Goal: Task Accomplishment & Management: Use online tool/utility

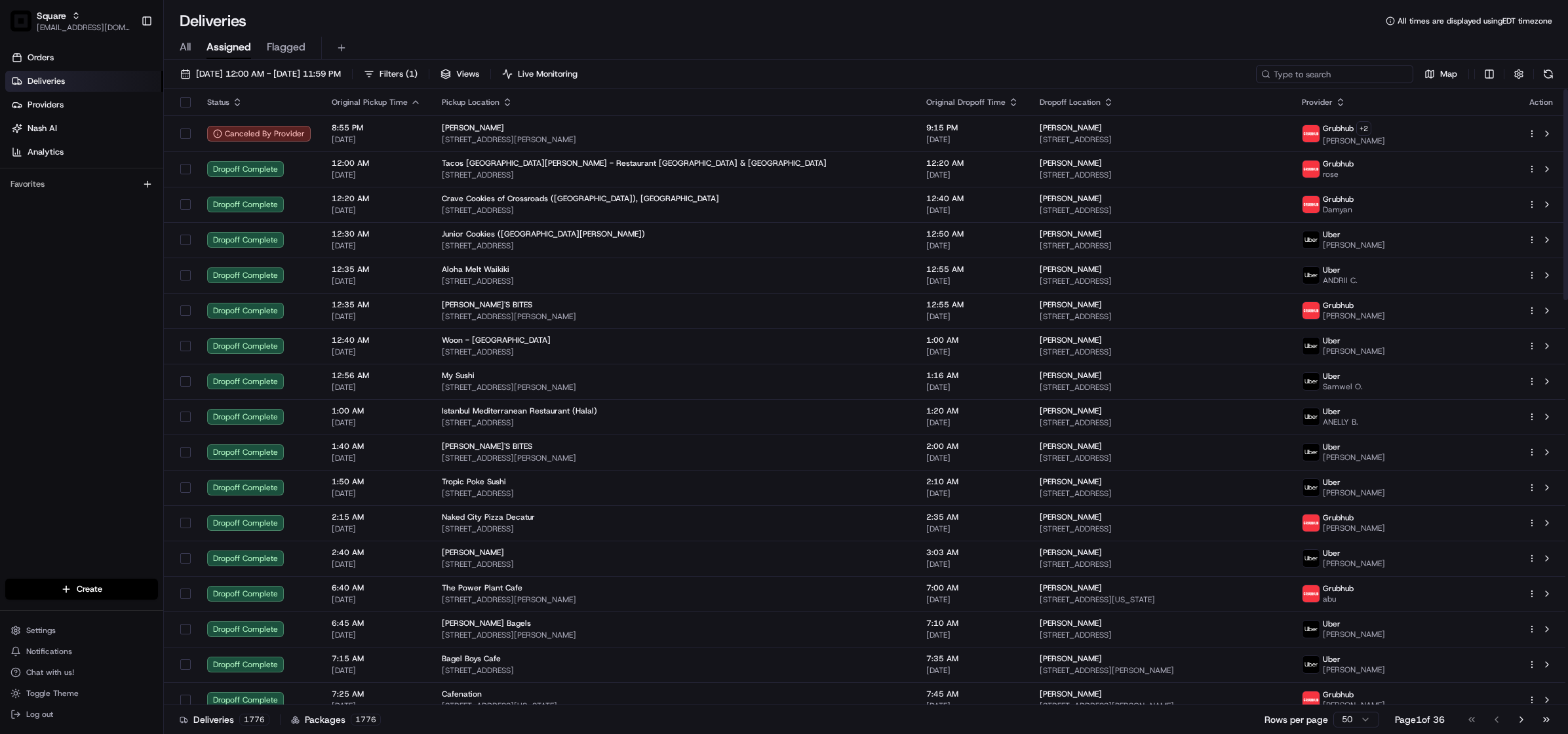
click at [1331, 75] on input at bounding box center [1334, 74] width 157 height 19
paste input "9701345"
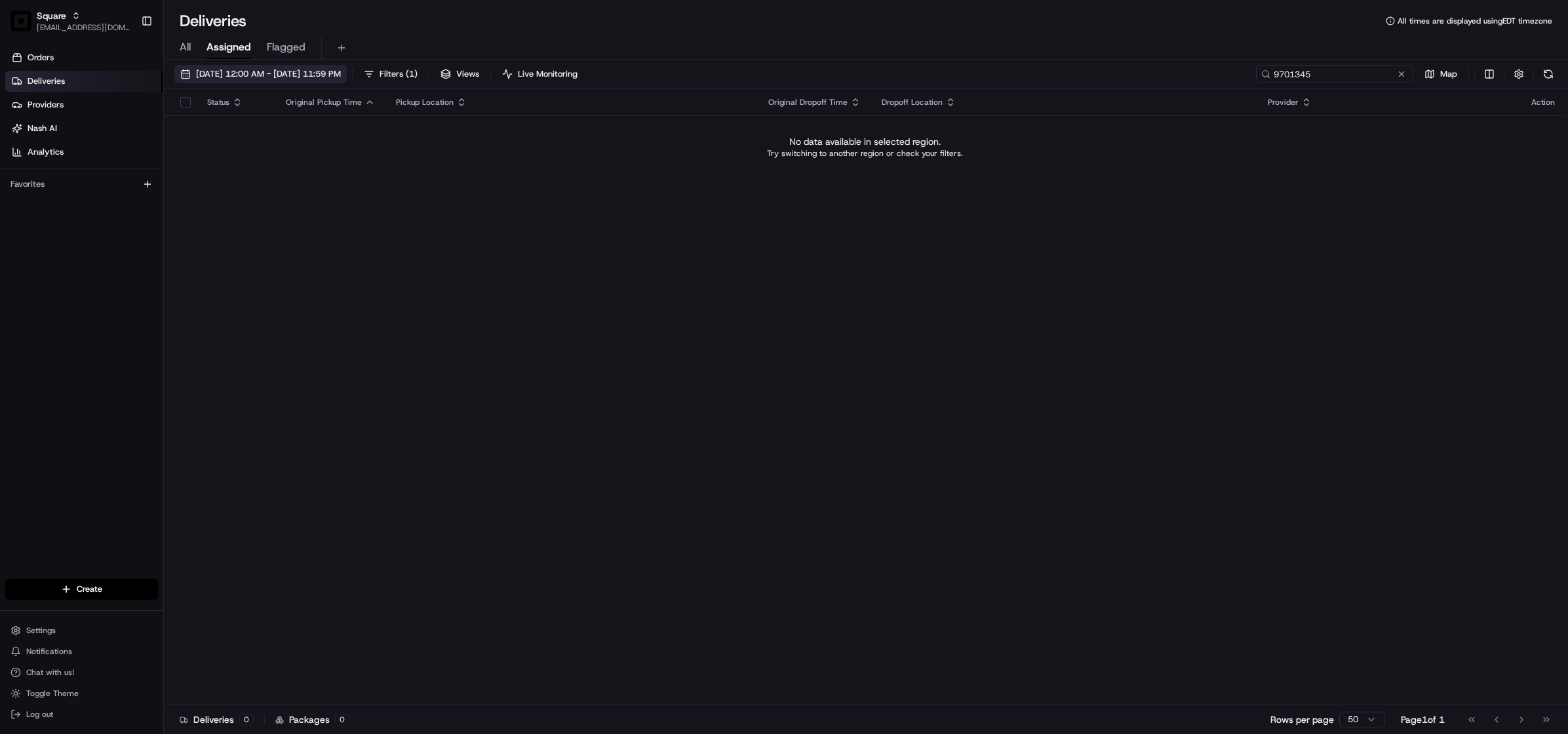
type input "9701345"
click at [301, 69] on span "08/19/2025 12:00 AM - 08/19/2025 11:59 PM" at bounding box center [268, 74] width 145 height 12
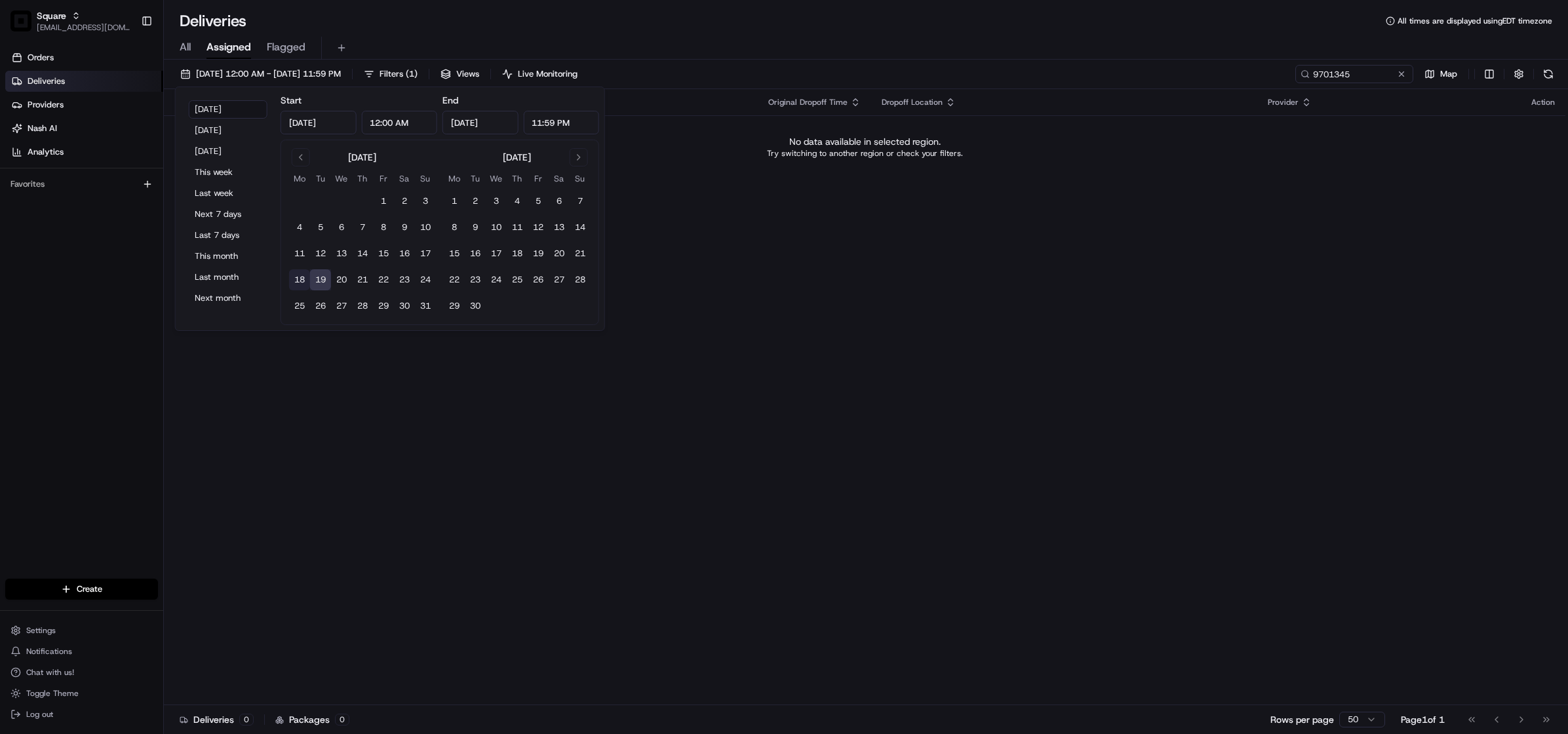
click at [297, 282] on button "18" at bounding box center [299, 280] width 21 height 21
type input "Aug 18, 2025"
click at [709, 373] on div "Status Original Pickup Time Pickup Location Original Dropoff Time Dropoff Locat…" at bounding box center [864, 397] width 1401 height 616
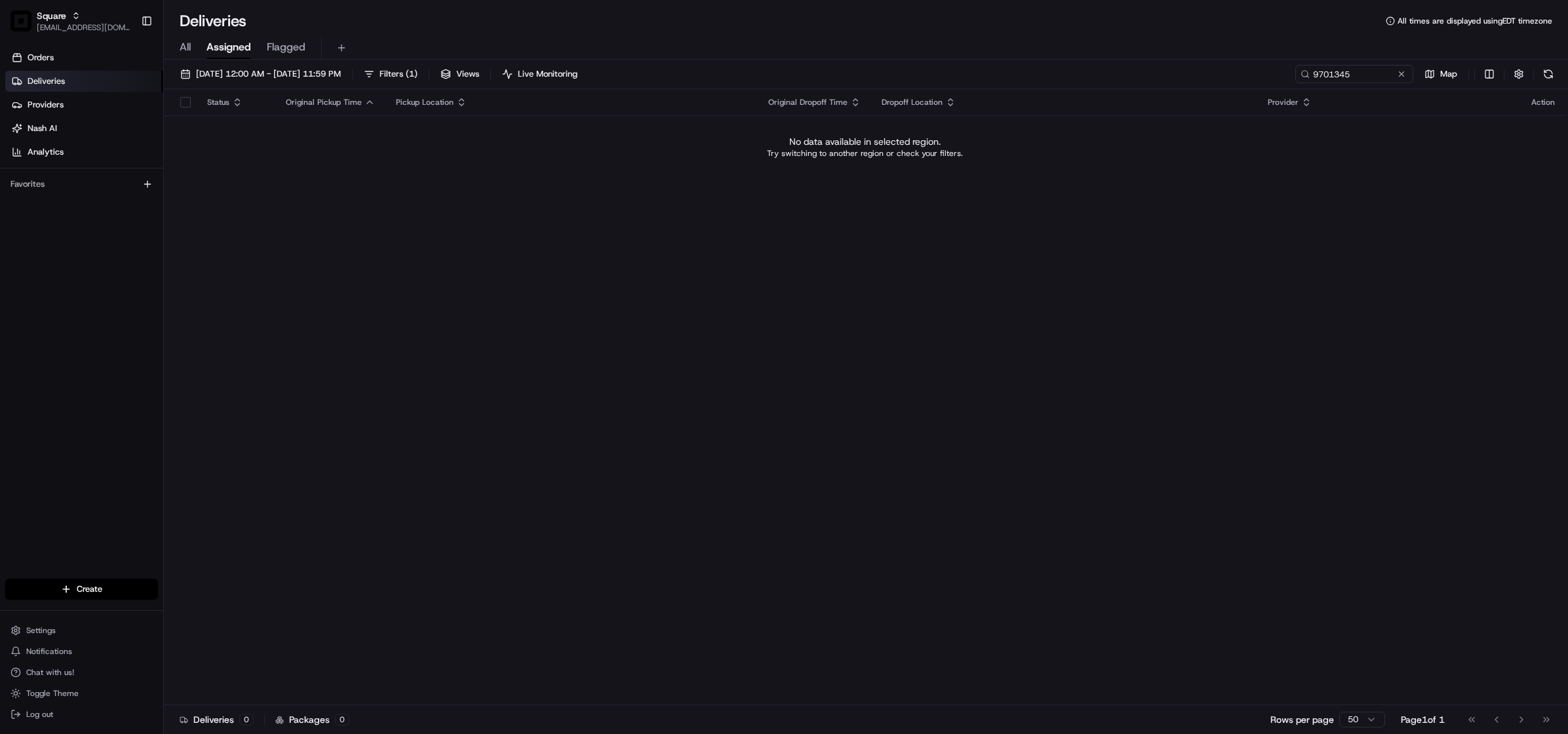
click at [225, 45] on span "Assigned" at bounding box center [228, 47] width 44 height 16
click at [188, 45] on span "All" at bounding box center [185, 47] width 11 height 16
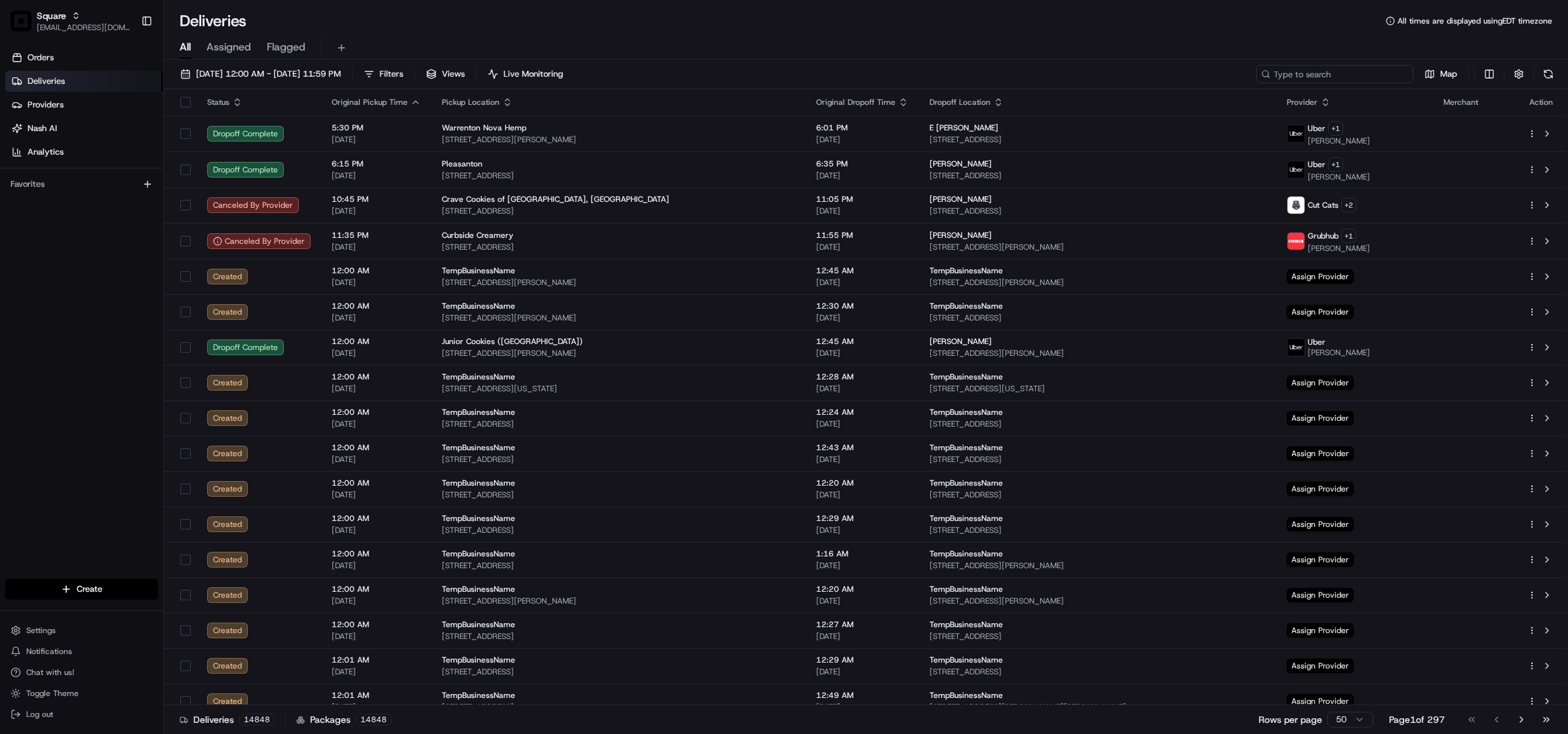
click at [1359, 71] on input at bounding box center [1334, 74] width 157 height 19
paste input "9701345"
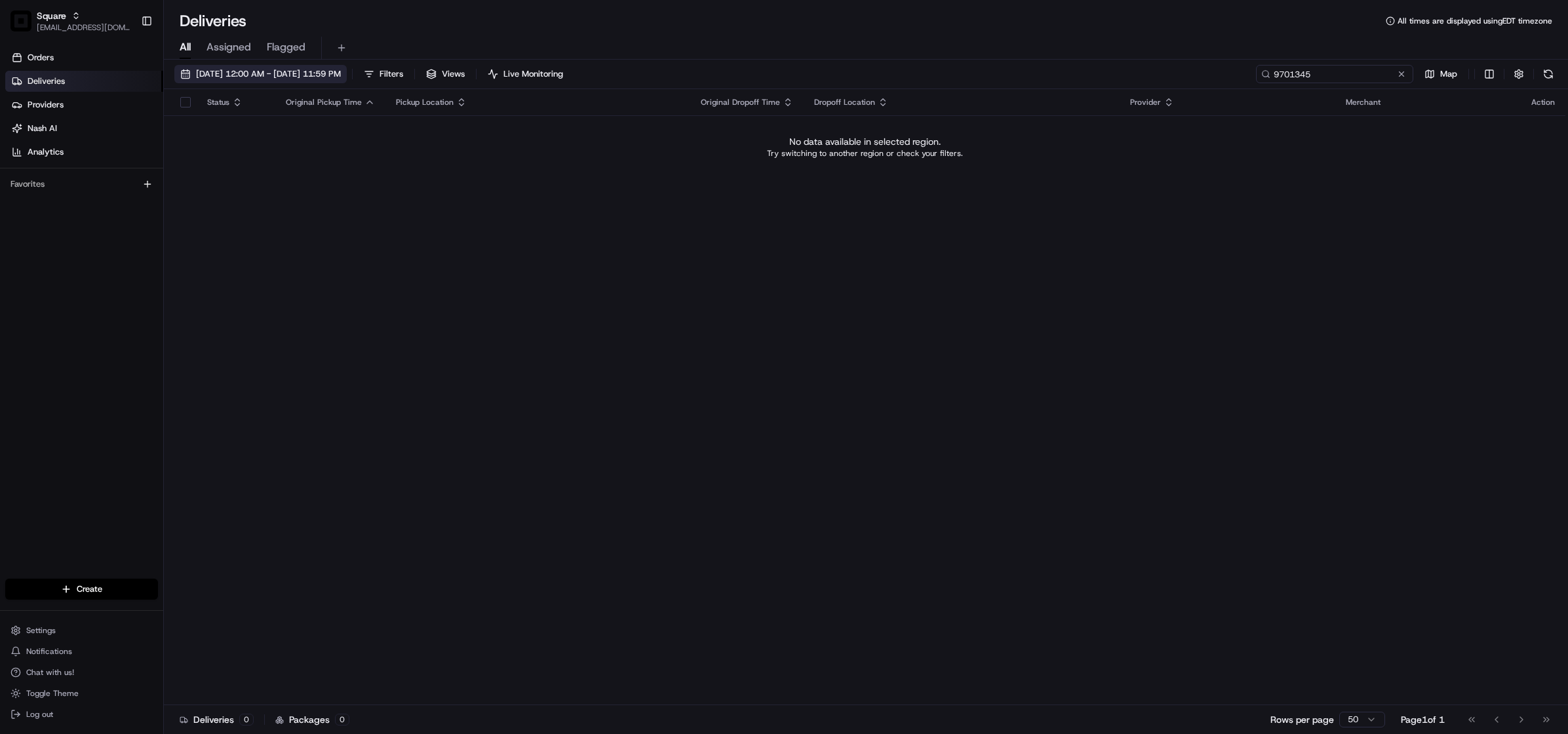
type input "9701345"
click at [301, 74] on span "08/18/2025 12:00 AM - 08/18/2025 11:59 PM" at bounding box center [268, 74] width 145 height 12
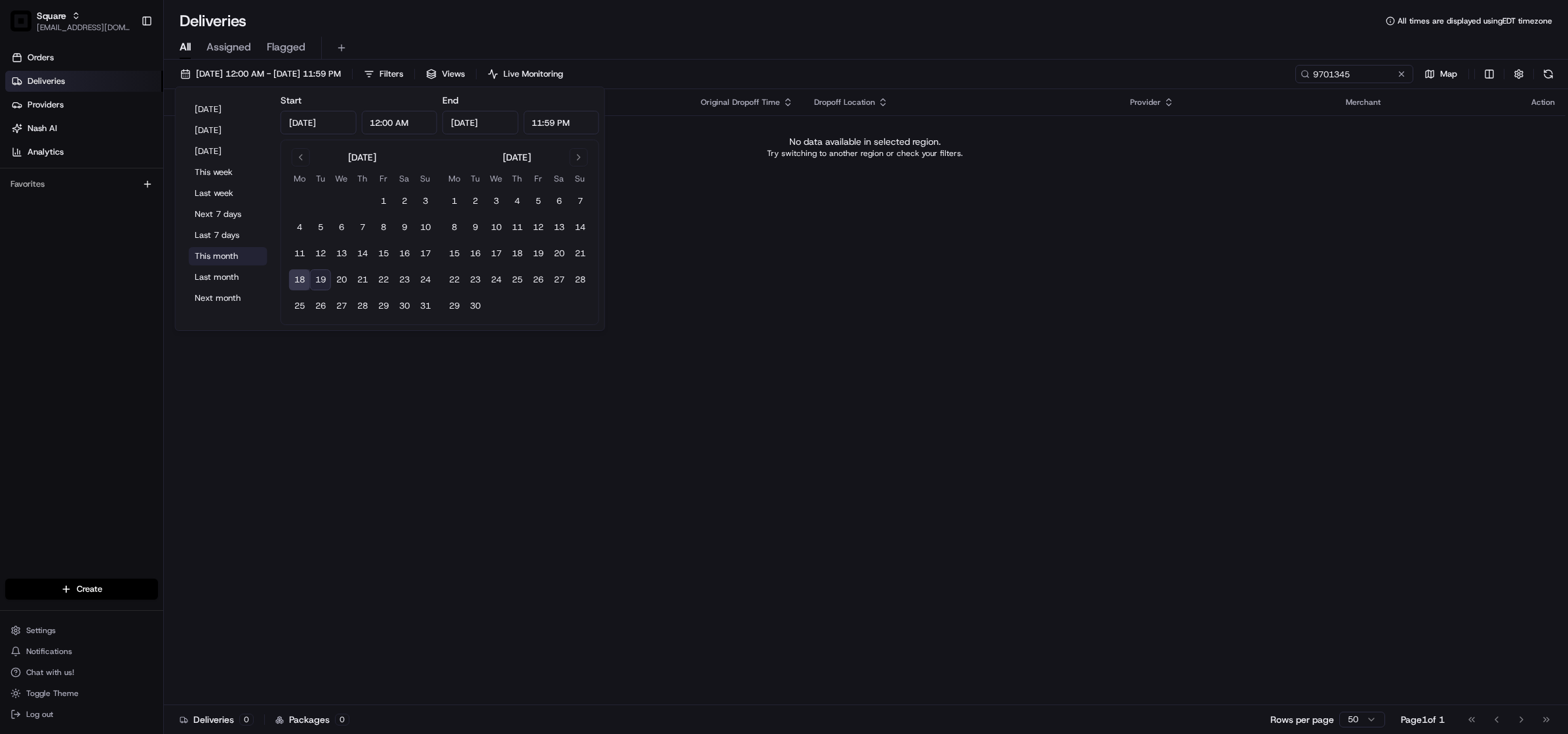
click at [221, 257] on button "This month" at bounding box center [228, 256] width 79 height 19
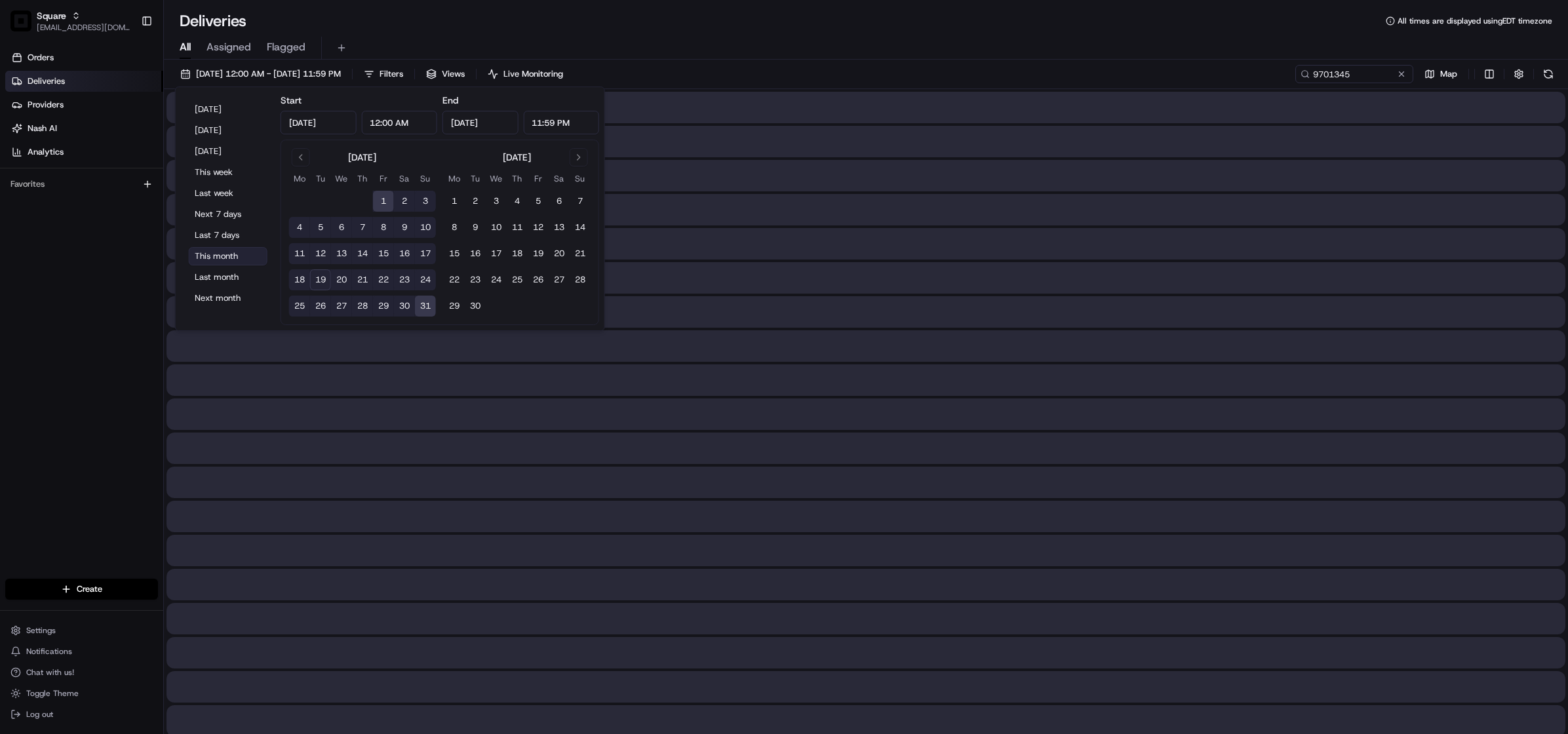
type input "Aug 1, 2025"
type input "Aug 31, 2025"
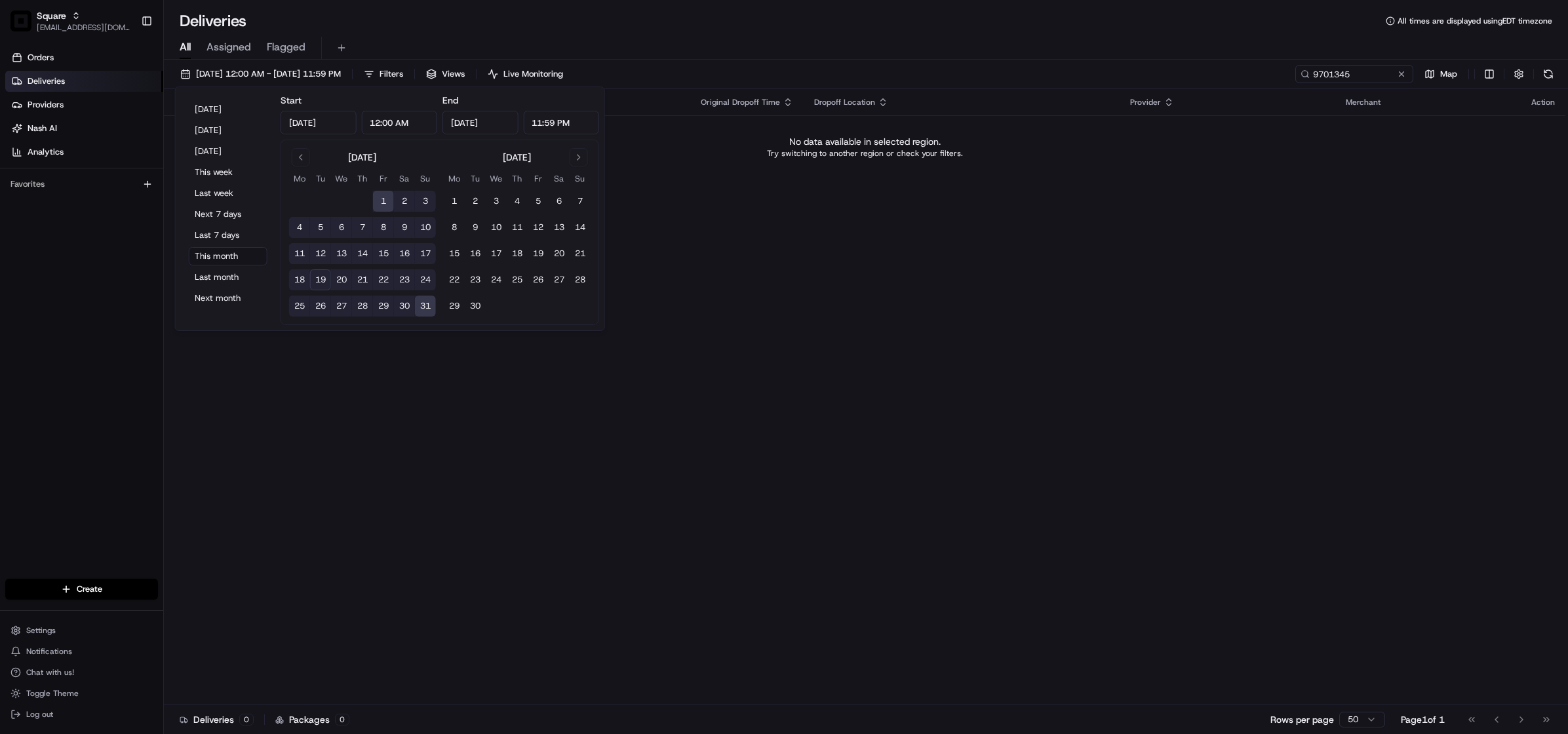
drag, startPoint x: 999, startPoint y: 536, endPoint x: 977, endPoint y: 532, distance: 22.4
click at [999, 536] on div "Status Original Pickup Time Pickup Location Original Dropoff Time Dropoff Locat…" at bounding box center [864, 397] width 1401 height 616
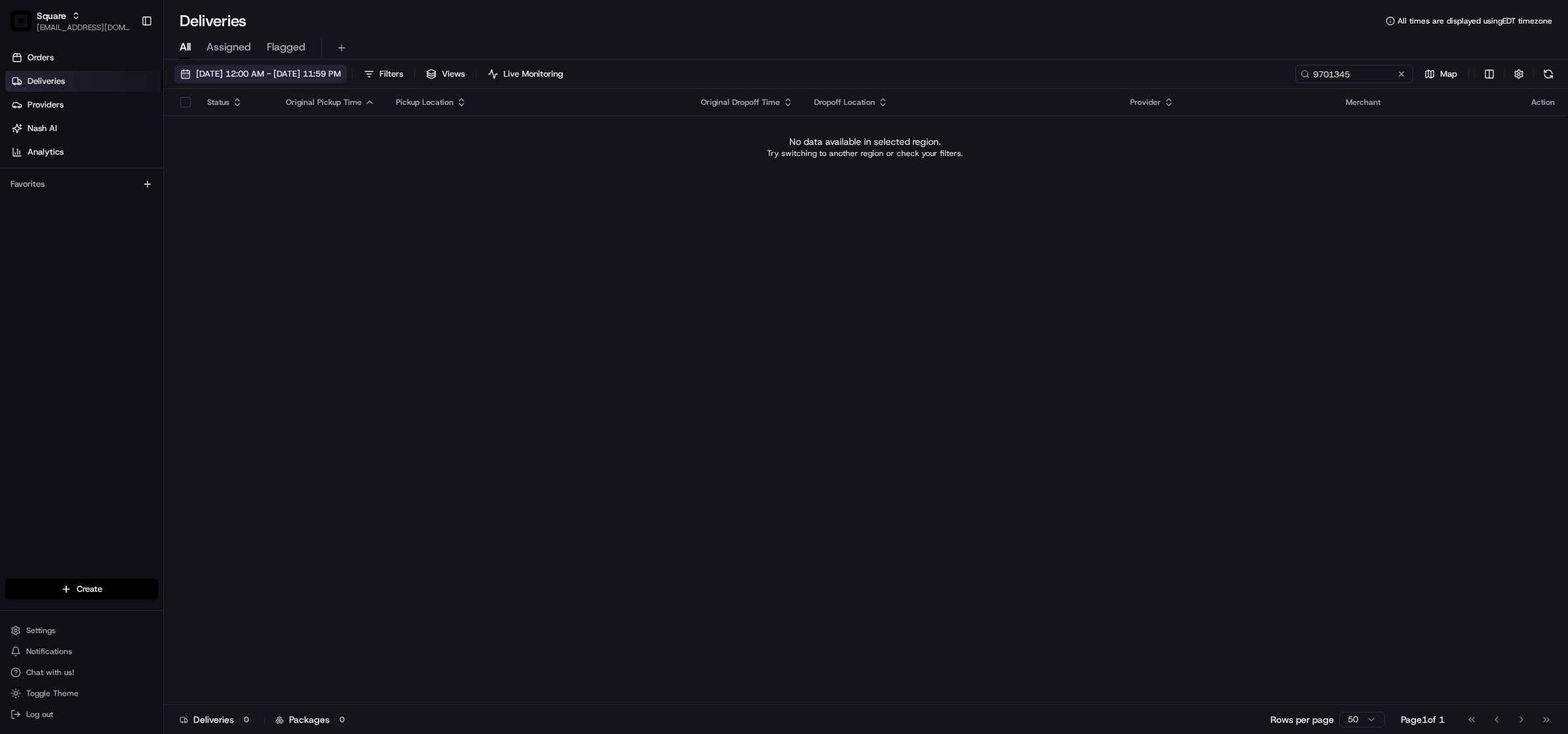
click at [280, 73] on span "[DATE] 12:00 AM - [DATE] 11:59 PM" at bounding box center [268, 74] width 145 height 12
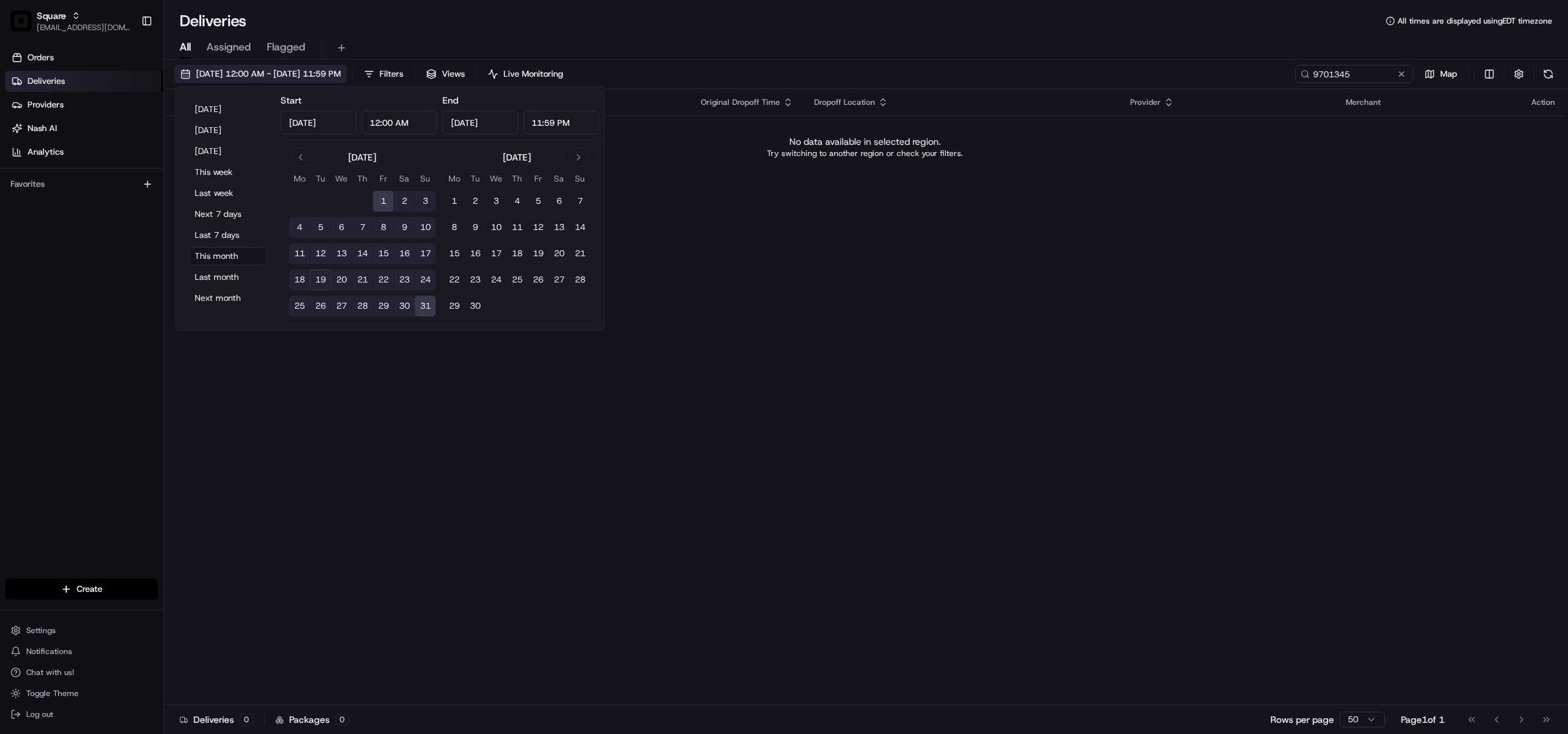
click at [280, 73] on span "[DATE] 12:00 AM - [DATE] 11:59 PM" at bounding box center [268, 74] width 145 height 12
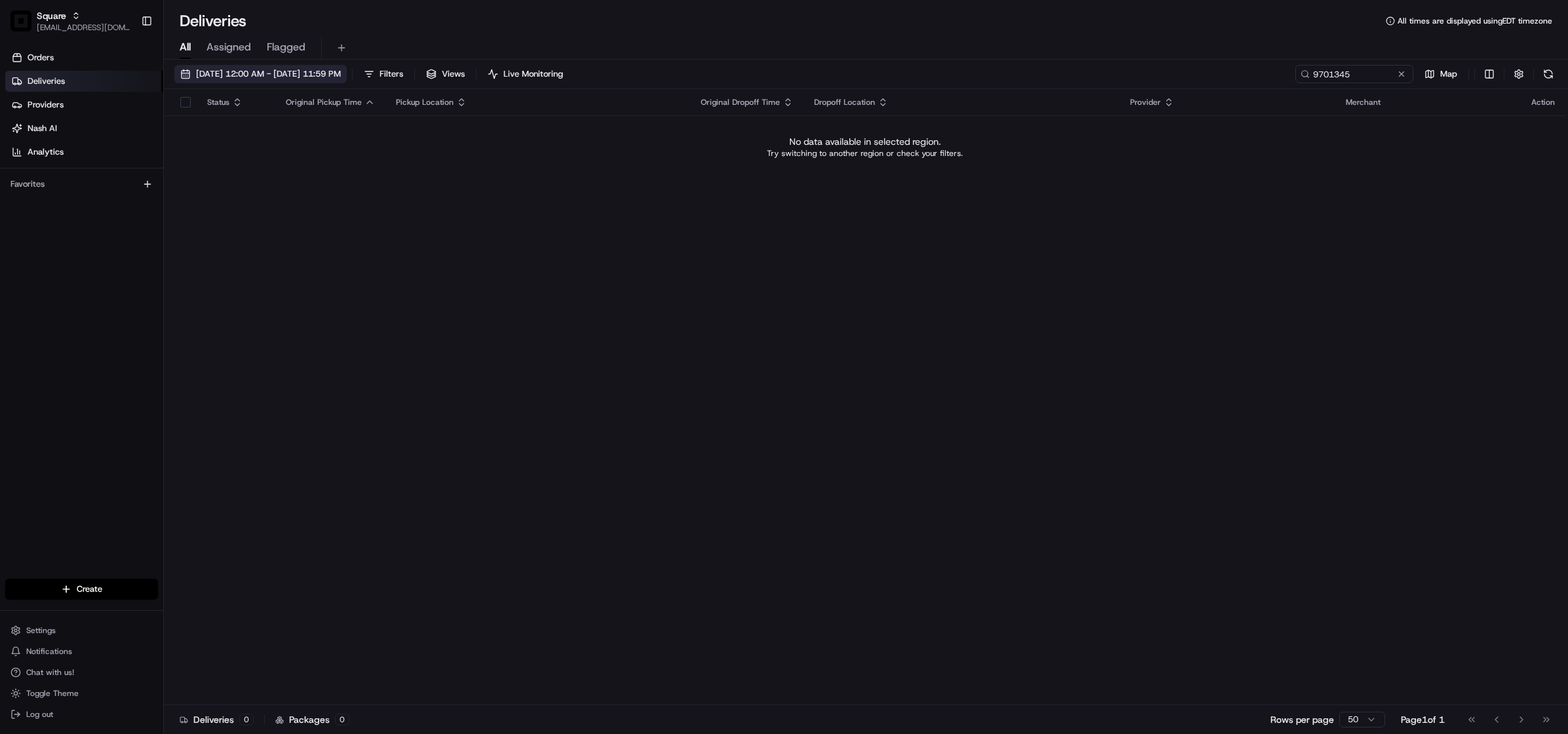
click at [280, 73] on span "[DATE] 12:00 AM - [DATE] 11:59 PM" at bounding box center [268, 74] width 145 height 12
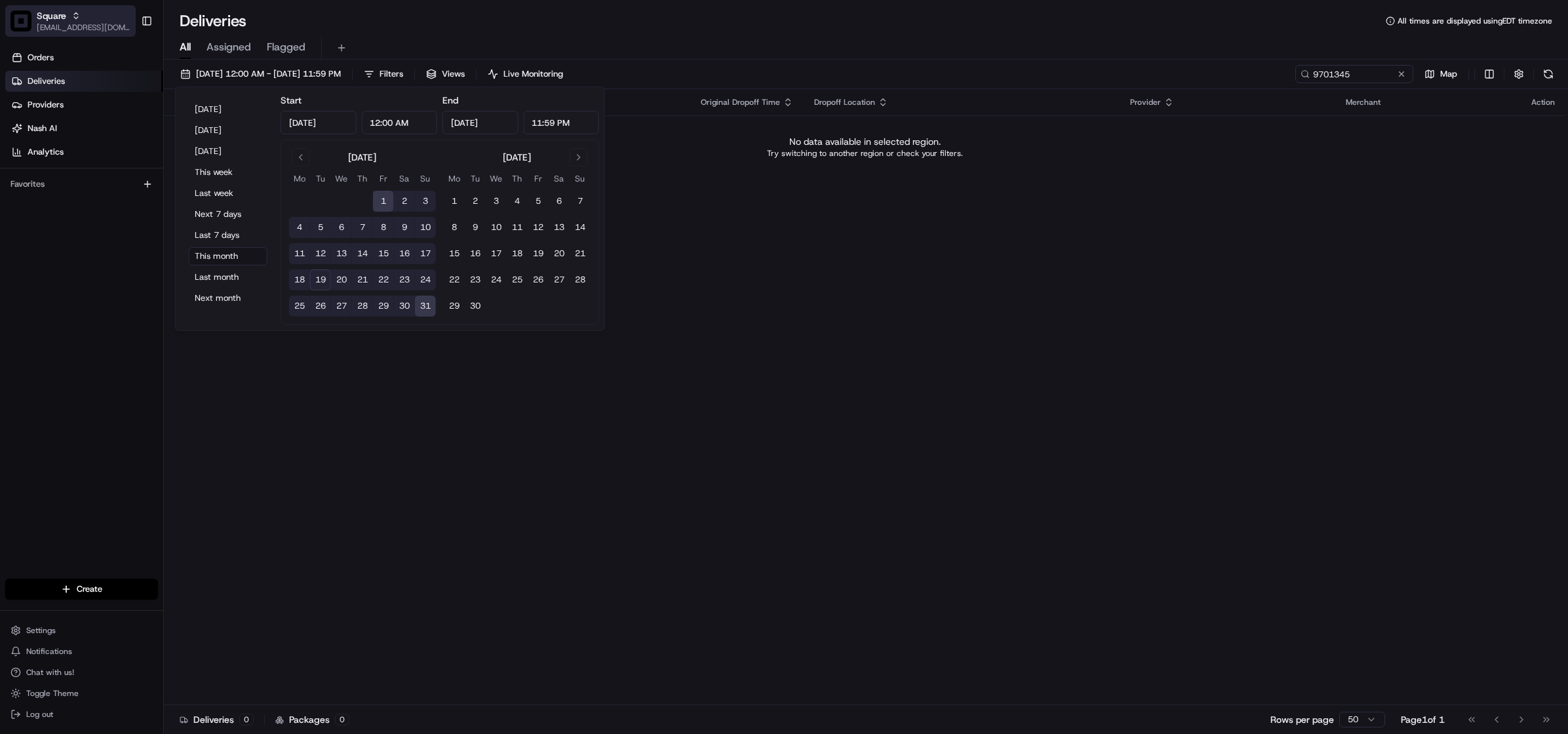
click at [32, 16] on button "Square jespique@nashhelp.com" at bounding box center [70, 21] width 130 height 32
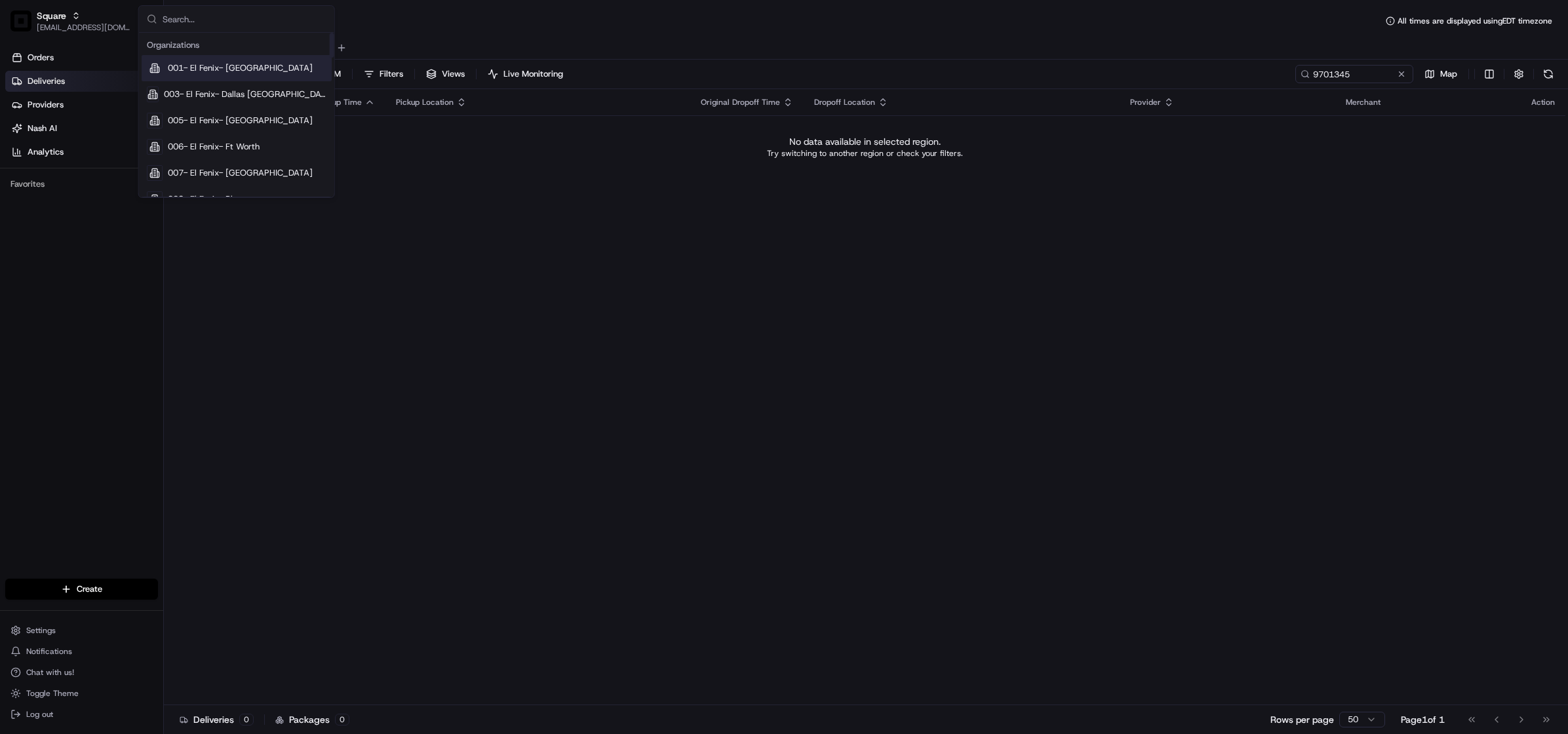
click at [256, 24] on input "text" at bounding box center [245, 19] width 164 height 27
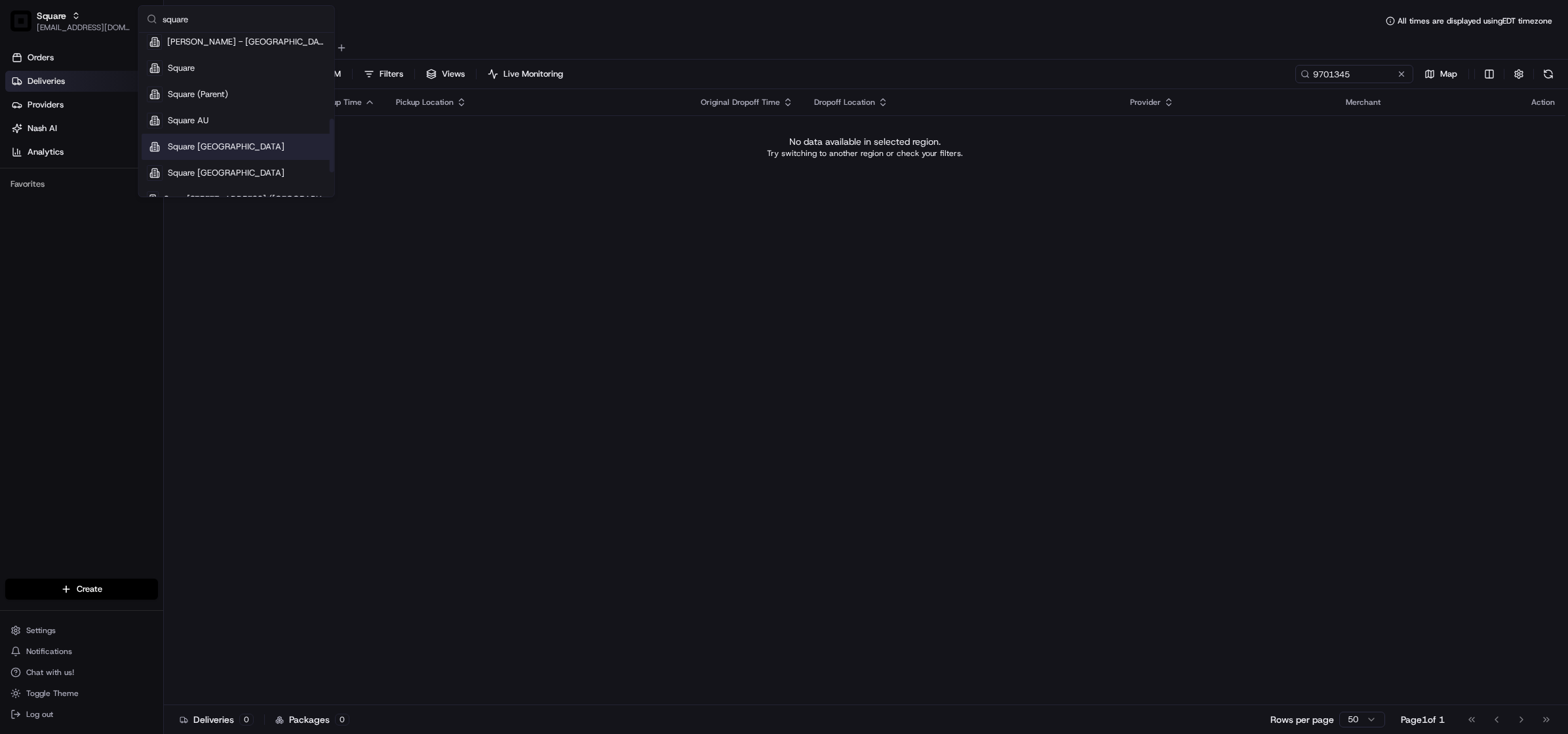
scroll to position [263, 0]
type input "square"
click at [204, 122] on span "Square [GEOGRAPHIC_DATA]" at bounding box center [226, 121] width 117 height 12
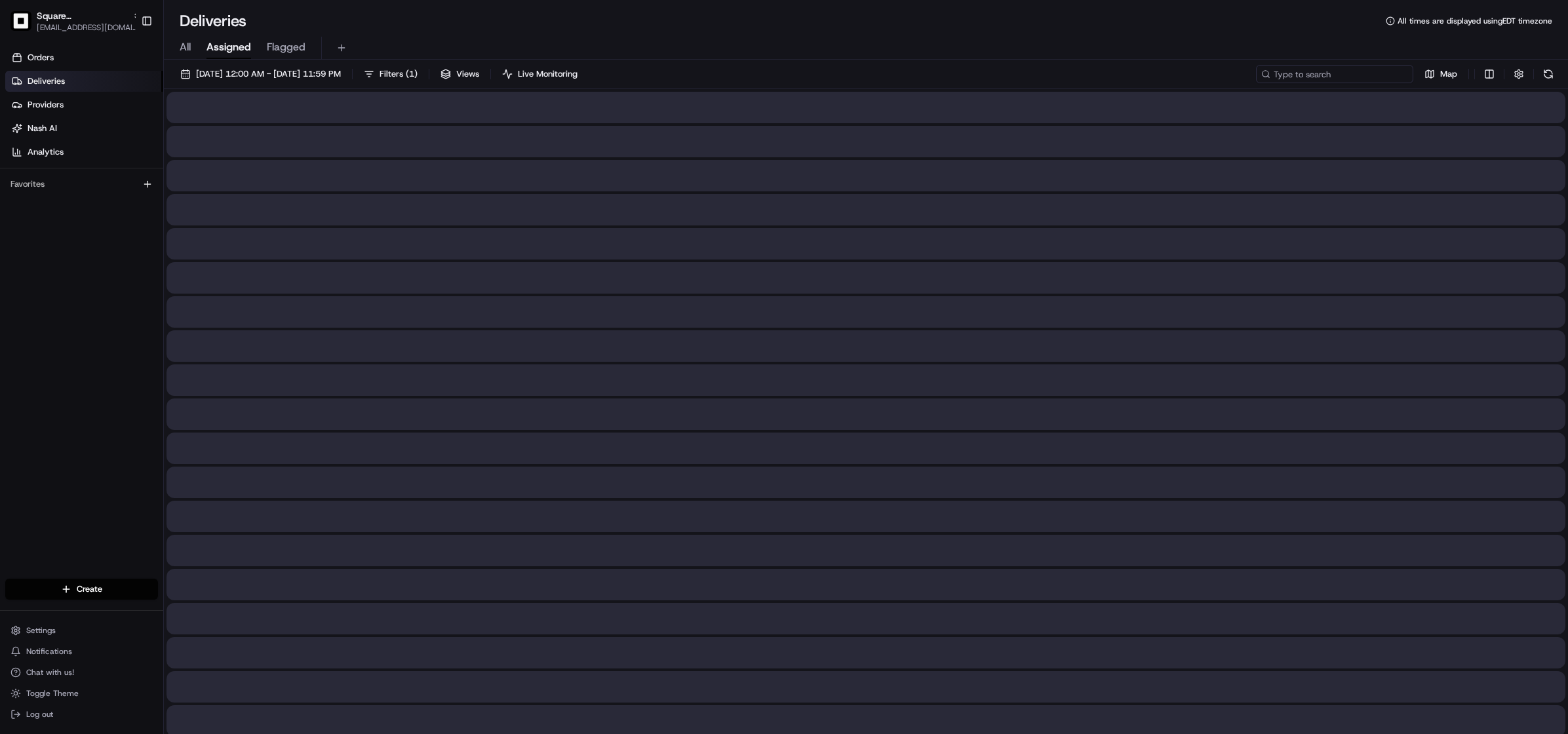
click at [1319, 76] on input at bounding box center [1334, 74] width 157 height 19
paste input "9701345"
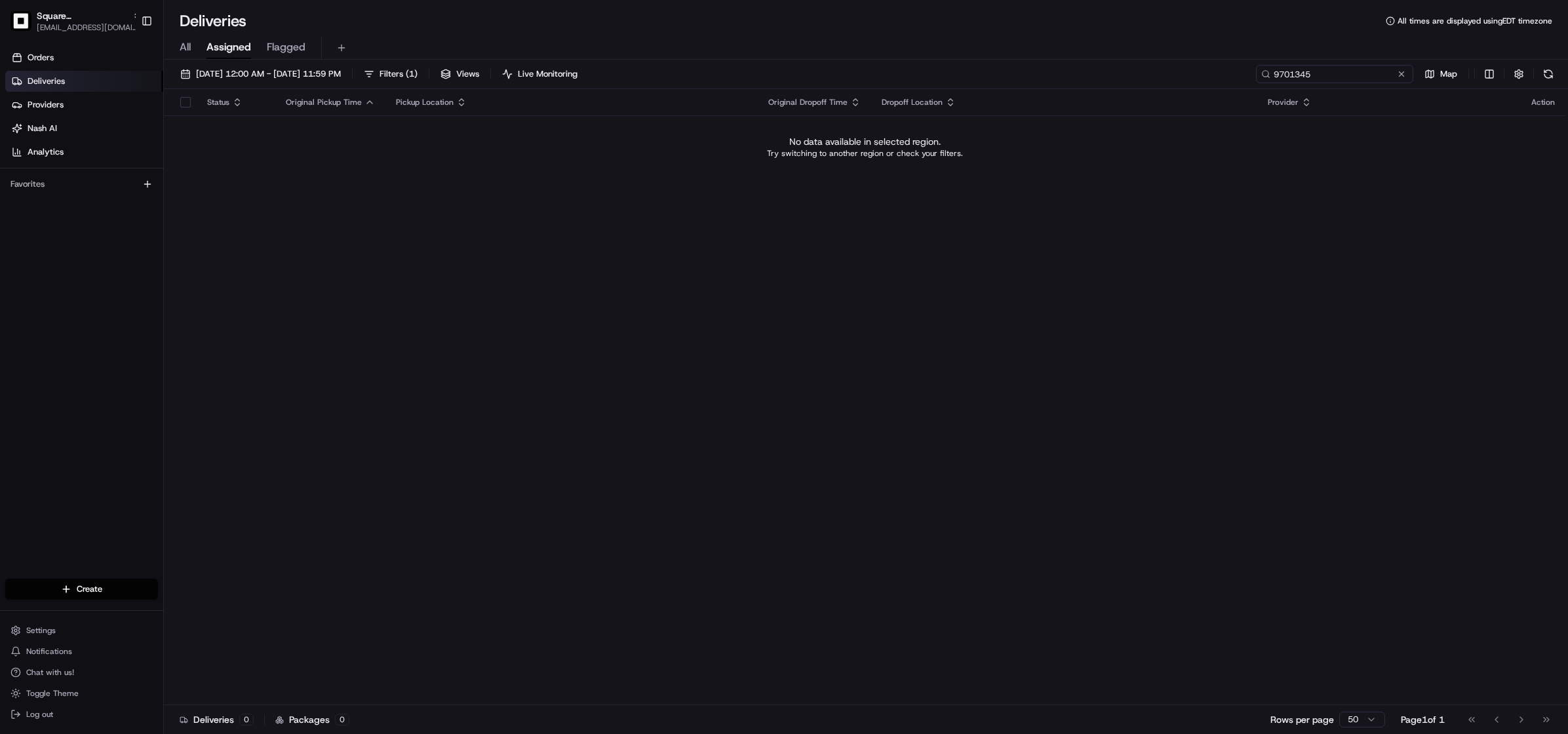
type input "9701345"
click at [182, 45] on span "All" at bounding box center [185, 47] width 11 height 16
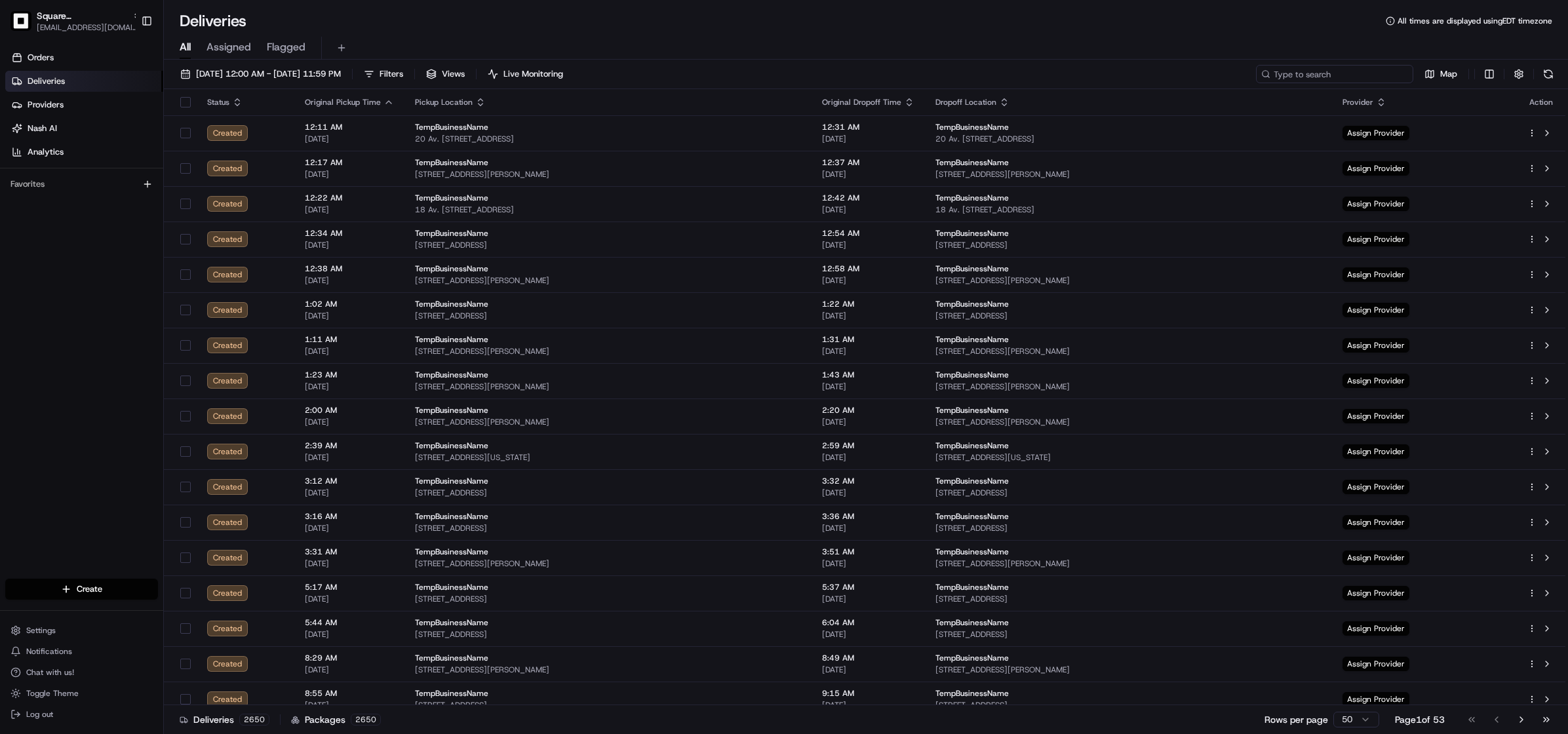
click at [1337, 75] on input at bounding box center [1334, 74] width 157 height 19
paste input "9701345"
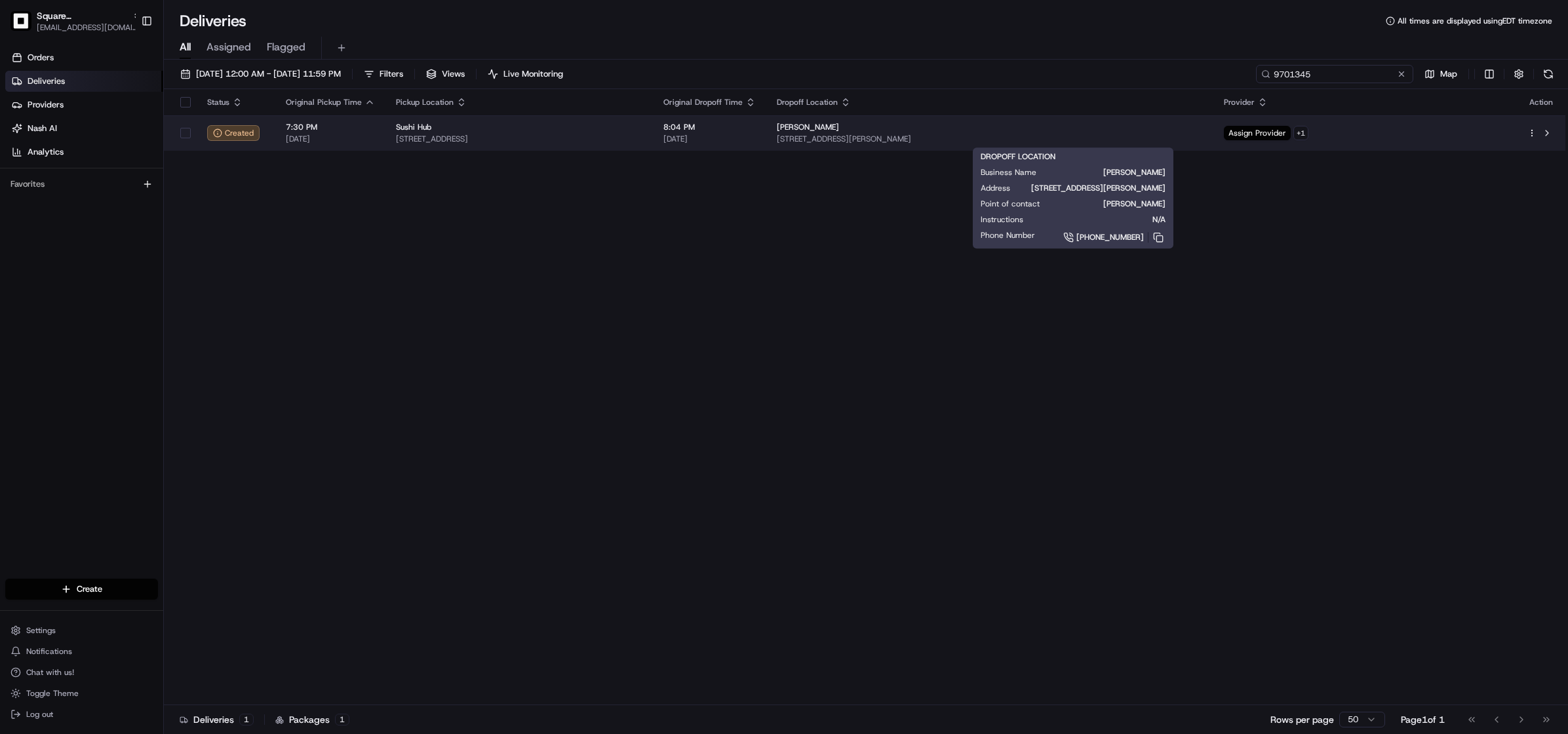
type input "9701345"
click at [1100, 131] on div "[PERSON_NAME]" at bounding box center [989, 126] width 426 height 11
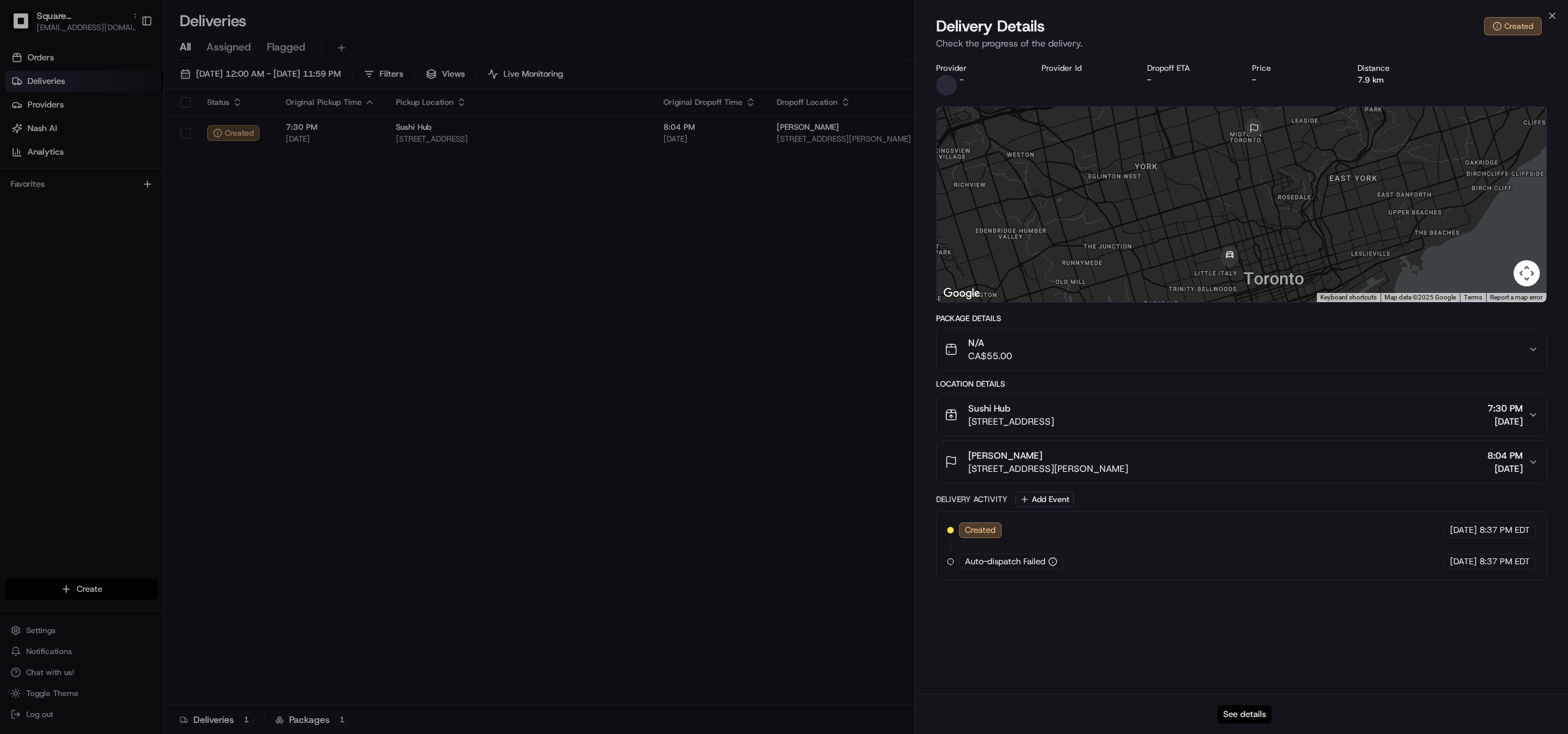
click at [1238, 716] on button "See details" at bounding box center [1244, 714] width 54 height 19
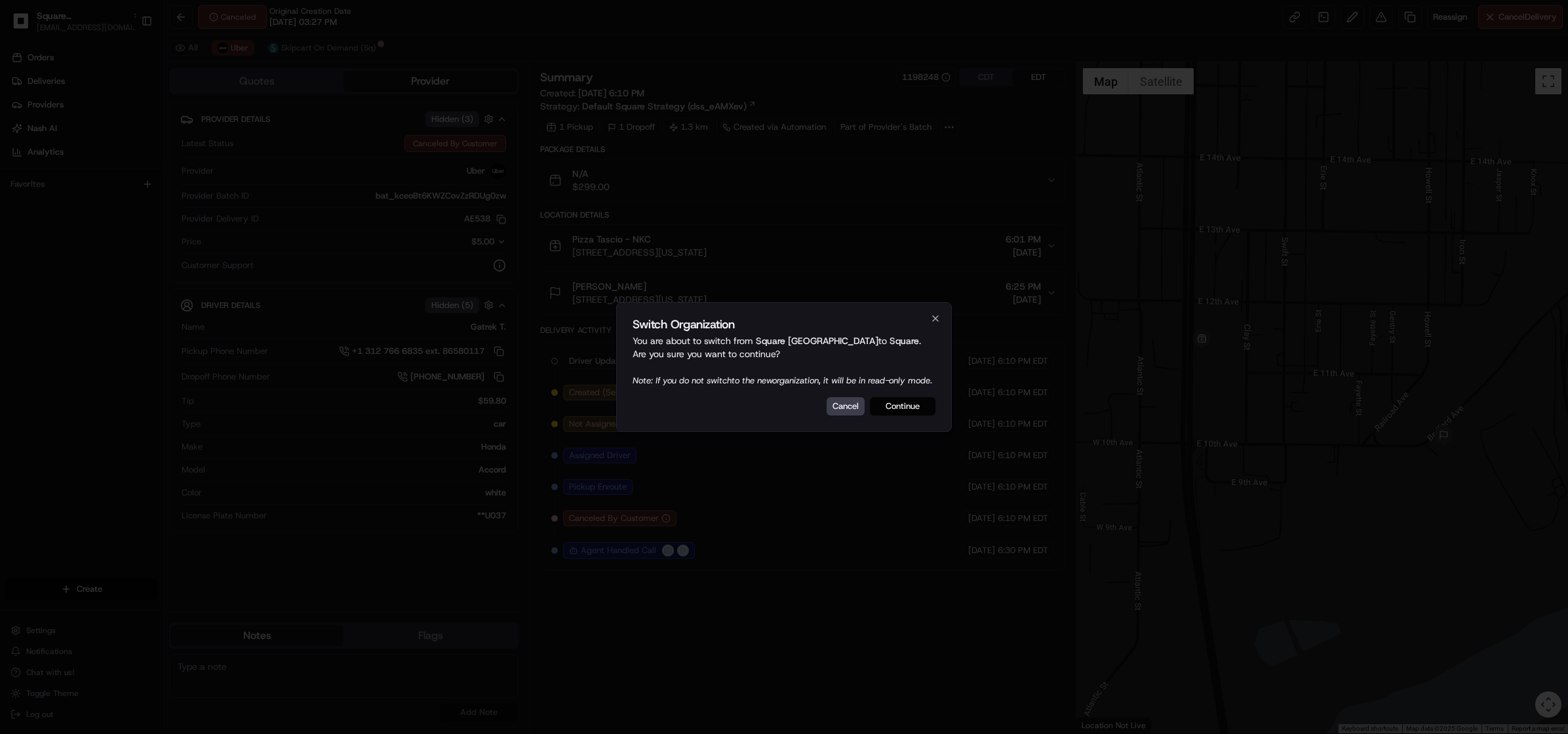
click at [901, 415] on button "Continue" at bounding box center [902, 406] width 65 height 19
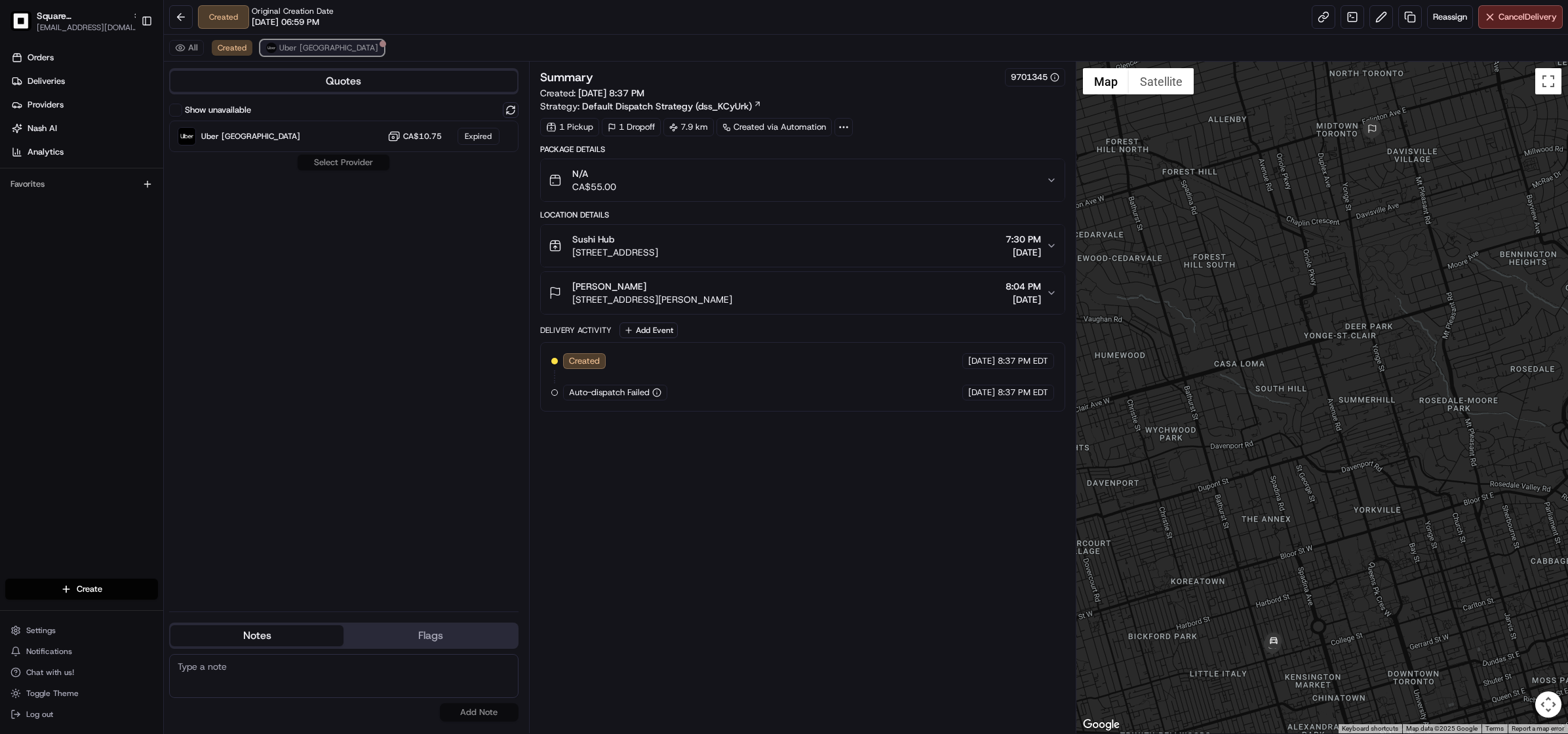
click at [302, 44] on span "Uber Canada" at bounding box center [329, 47] width 99 height 11
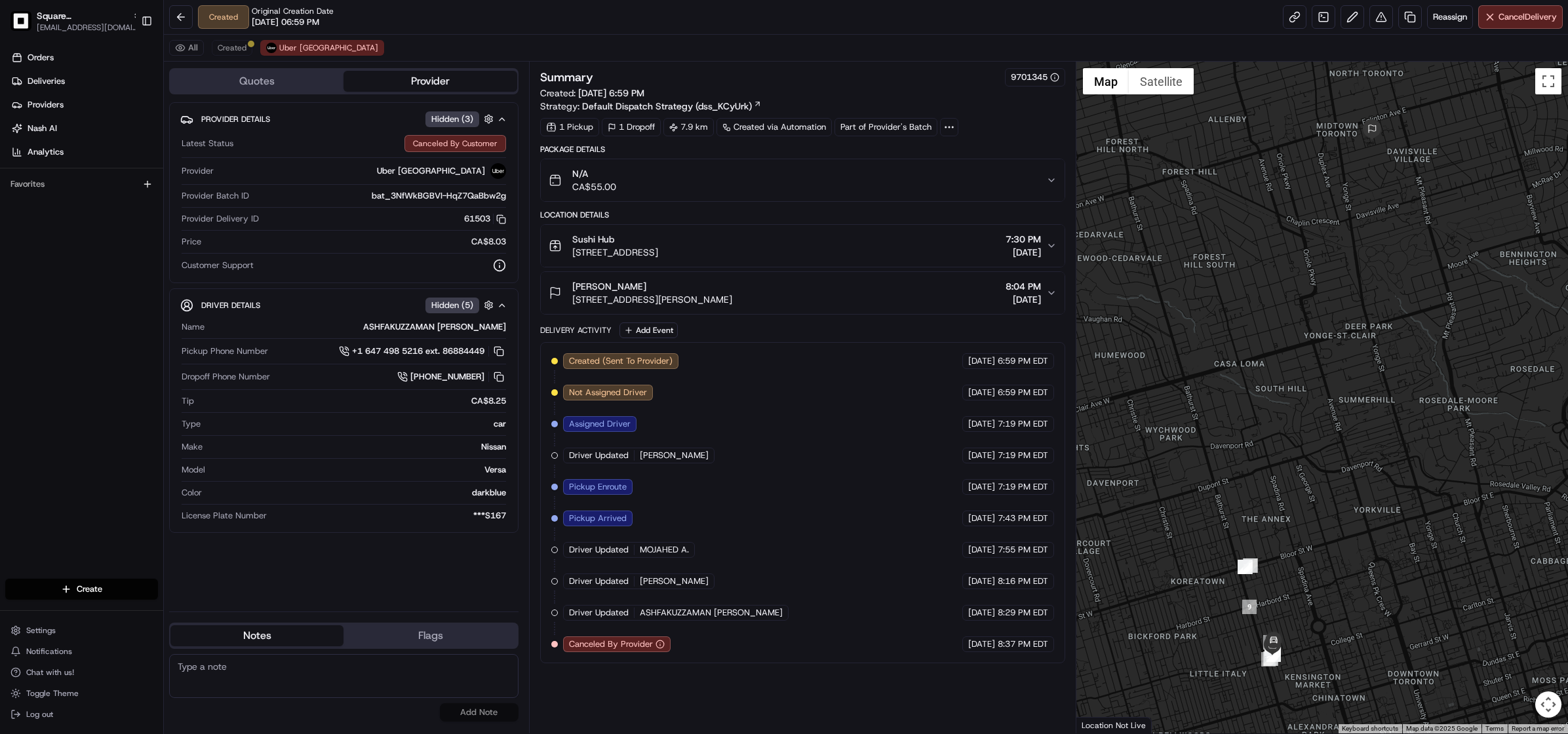
click at [731, 504] on div "Created (Sent To Provider) Uber Canada 08/19/2025 6:59 PM EDT Not Assigned Driv…" at bounding box center [802, 503] width 503 height 299
click at [225, 47] on span "Created" at bounding box center [231, 47] width 29 height 11
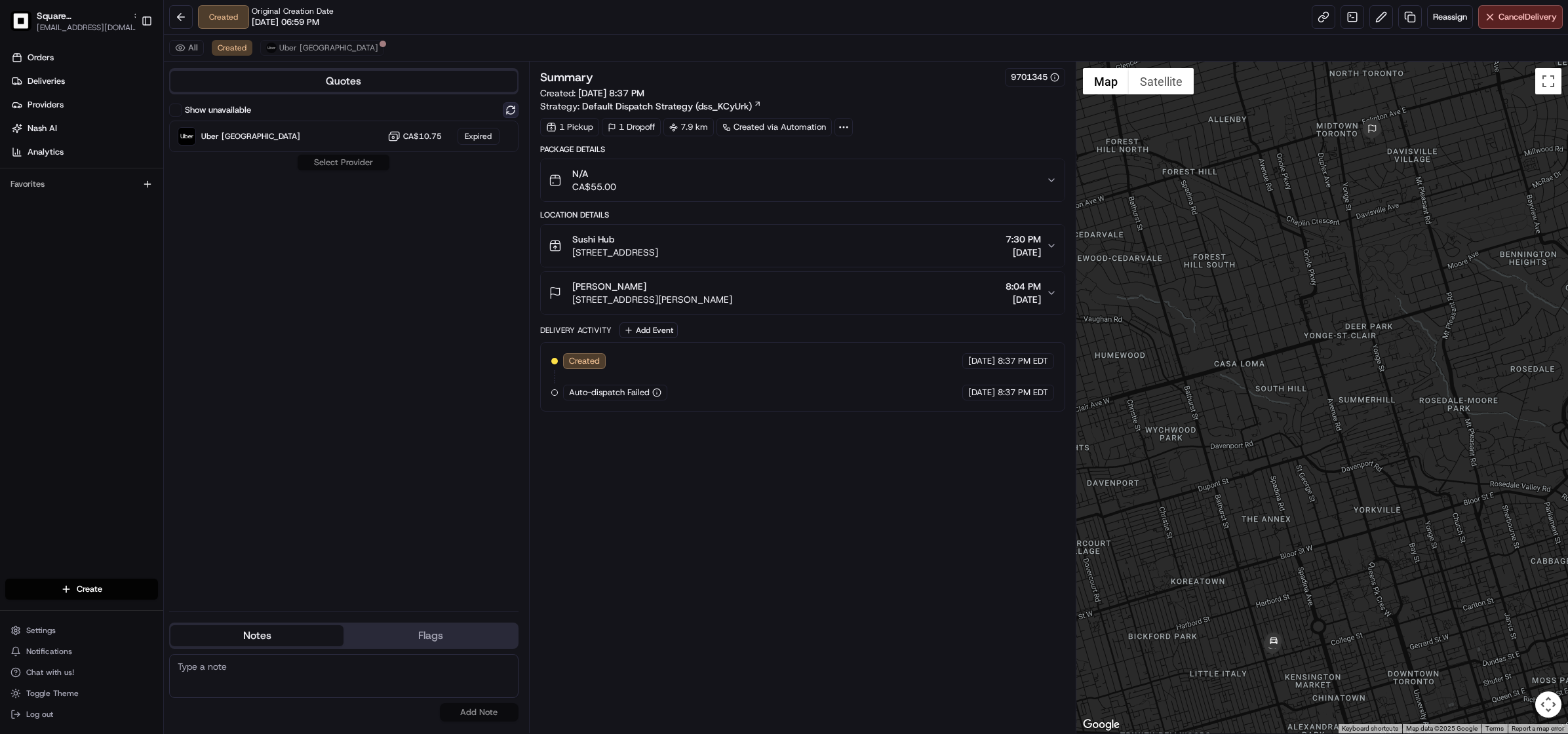
click at [513, 107] on button at bounding box center [510, 111] width 16 height 16
click at [333, 139] on div "Uber Canada Dropoff ETA 49 minutes CA$10.75" at bounding box center [344, 136] width 350 height 32
click at [333, 163] on button "Assign Provider" at bounding box center [344, 163] width 93 height 16
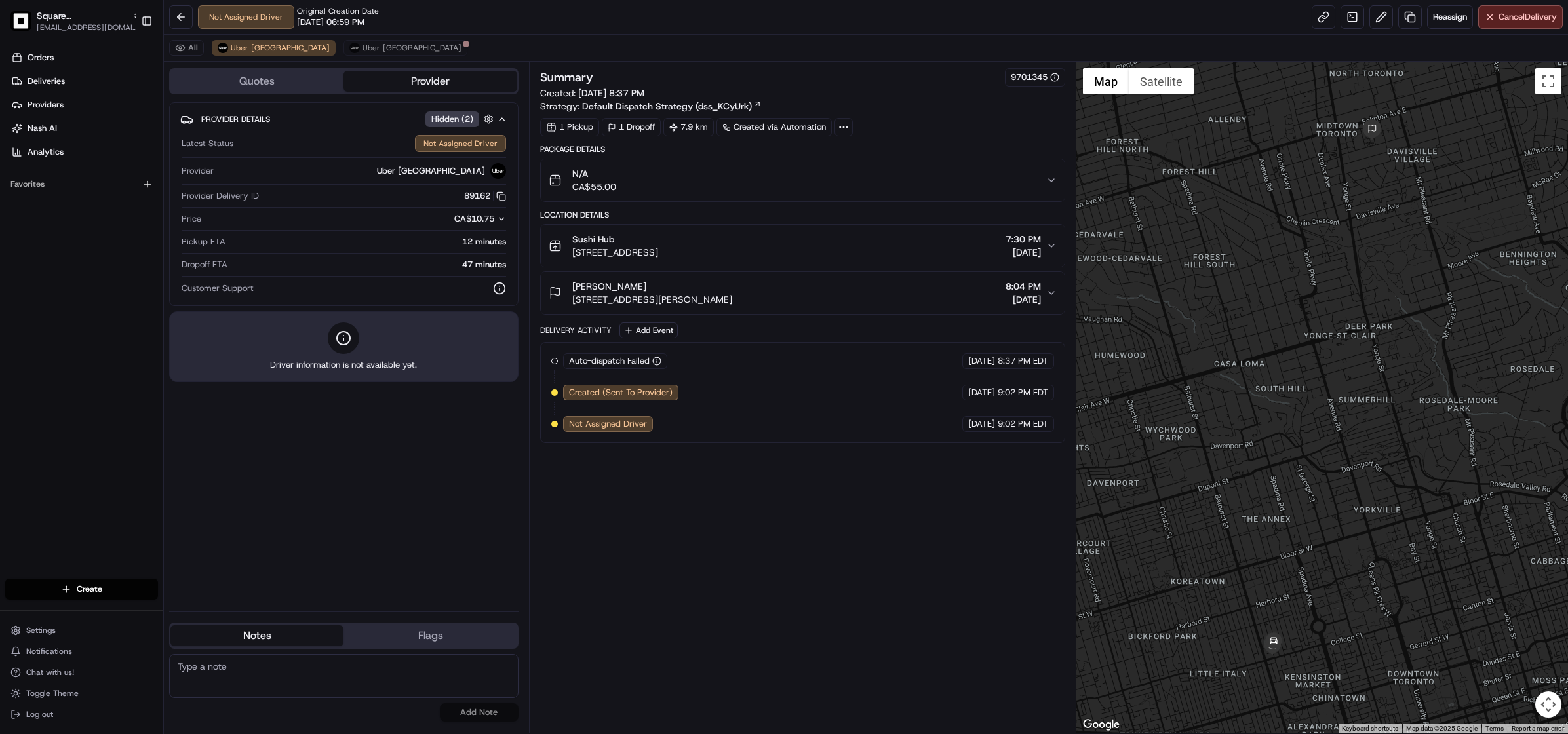
click at [264, 676] on textarea at bounding box center [344, 677] width 350 height 43
paste textarea "Chat/Caller Information: Merchant Reason for Call:"
click at [273, 684] on textarea "Chat/Caller Information: Merchant Reason for Call:" at bounding box center [344, 677] width 350 height 43
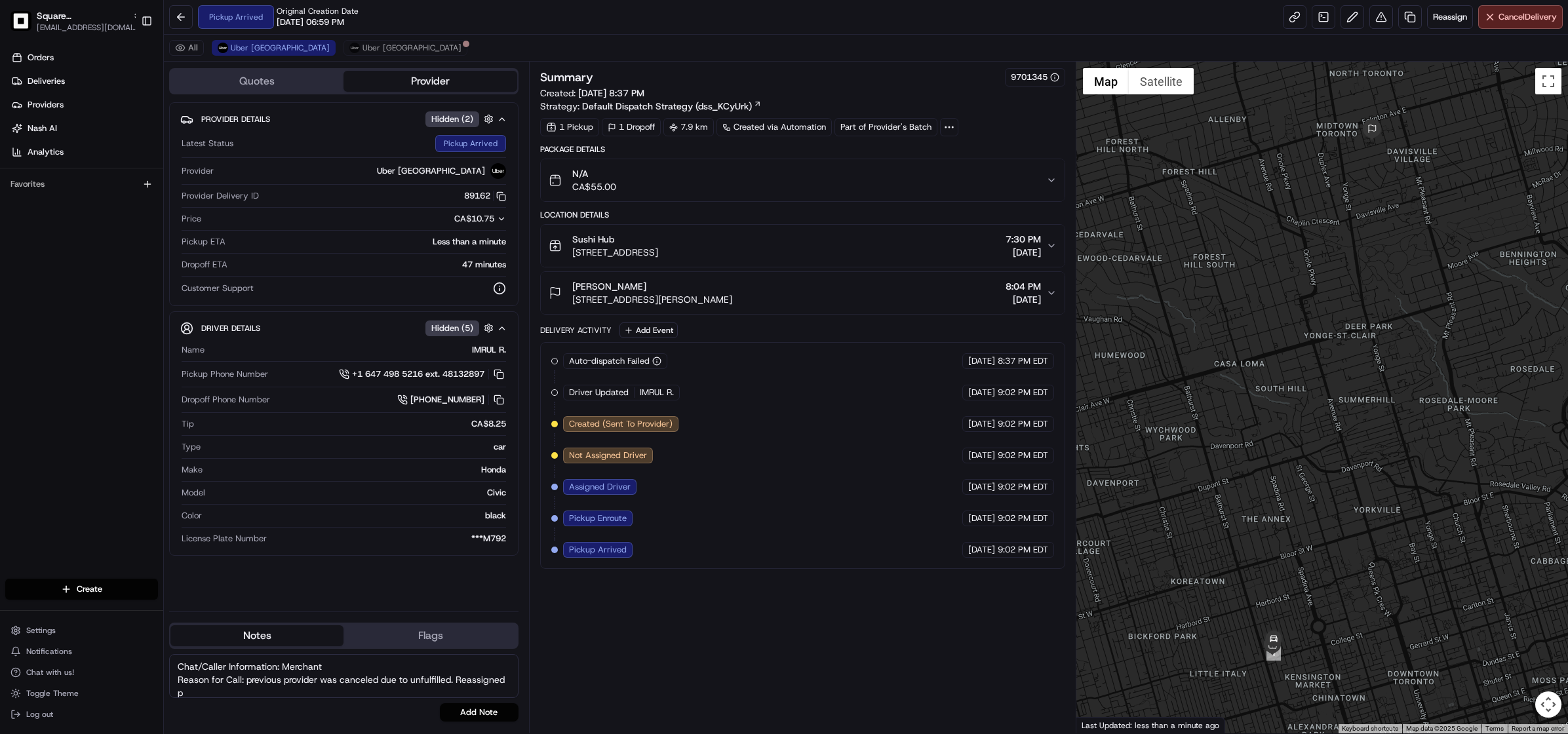
scroll to position [1, 0]
type textarea "Chat/Caller Information: Merchant Reason for Call: previous provider was cancel…"
click at [489, 713] on button "Add Note" at bounding box center [479, 712] width 79 height 19
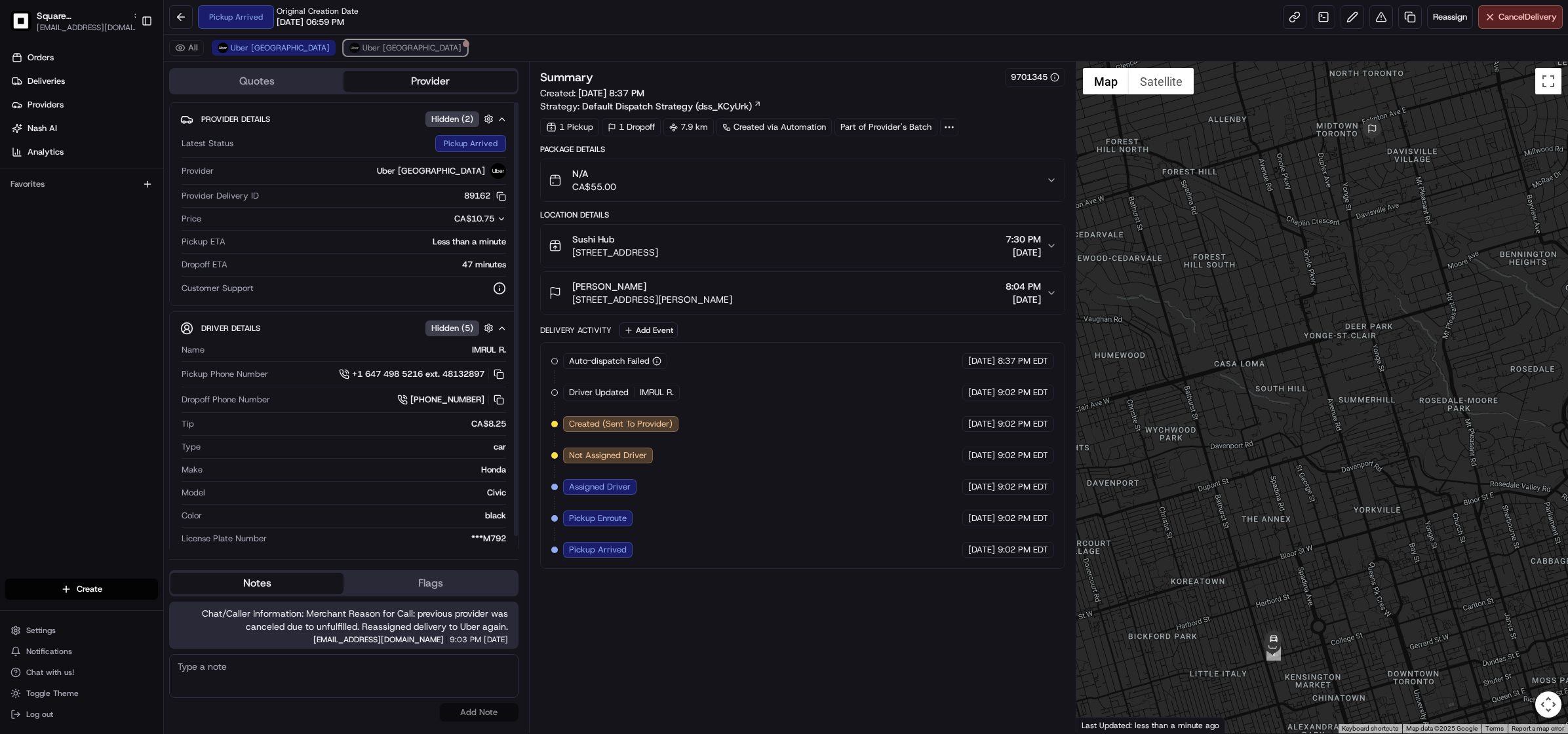
click at [362, 49] on span "Uber [GEOGRAPHIC_DATA]" at bounding box center [412, 47] width 99 height 11
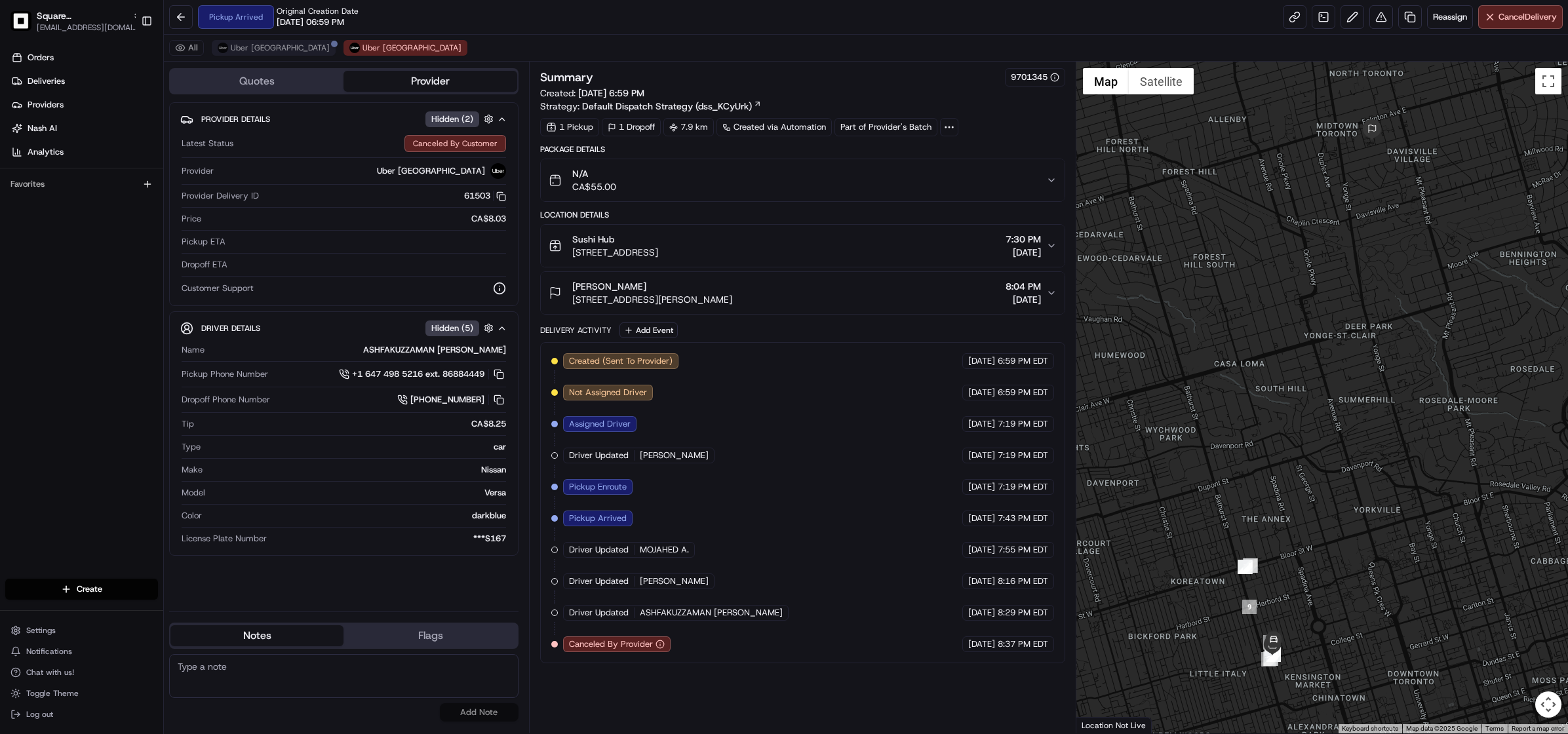
click at [247, 55] on div "All Uber Canada Uber Canada" at bounding box center [866, 47] width 1404 height 27
click at [245, 50] on span "Uber [GEOGRAPHIC_DATA]" at bounding box center [280, 47] width 99 height 11
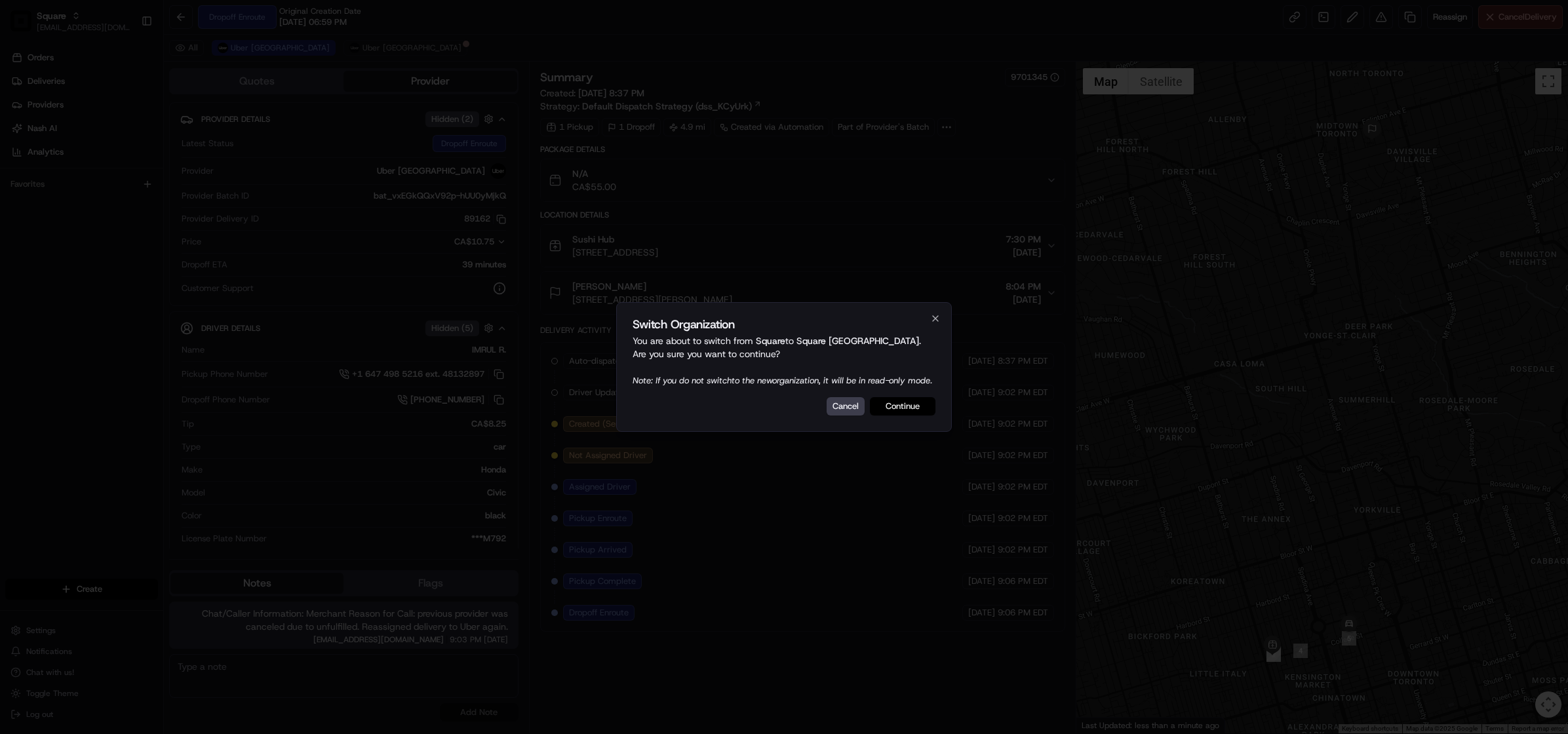
click at [892, 412] on button "Continue" at bounding box center [902, 406] width 65 height 19
click at [905, 416] on button "Continue" at bounding box center [902, 406] width 65 height 19
